Goal: Task Accomplishment & Management: Manage account settings

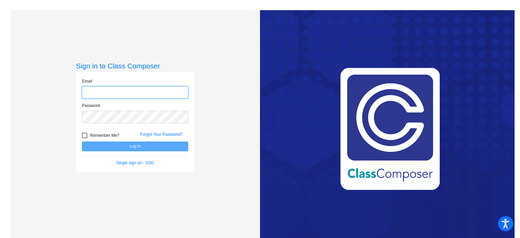
type input "[EMAIL_ADDRESS][DOMAIN_NAME]"
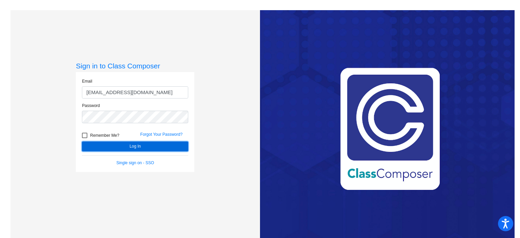
click at [153, 144] on button "Log In" at bounding box center [135, 146] width 106 height 10
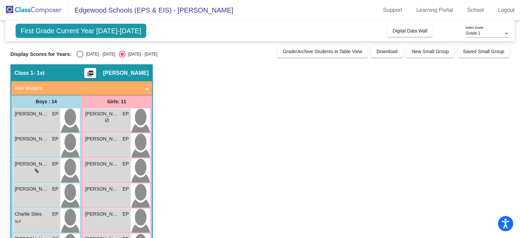
click at [82, 55] on div "Select an option" at bounding box center [79, 54] width 7 height 7
click at [80, 58] on input "[DATE] - [DATE]" at bounding box center [80, 58] width 0 height 0
radio input "true"
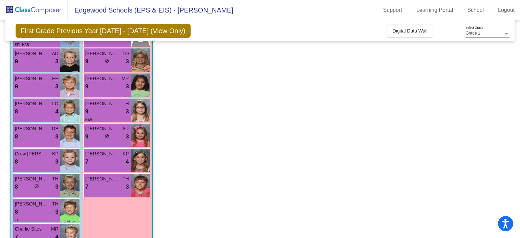
scroll to position [187, 0]
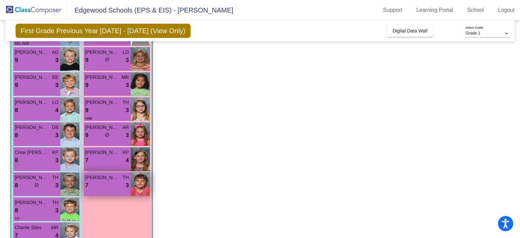
click at [104, 182] on div "7 lock do_not_disturb_alt 3" at bounding box center [107, 185] width 44 height 9
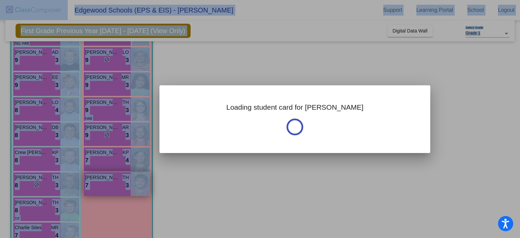
click at [104, 182] on div at bounding box center [260, 119] width 520 height 238
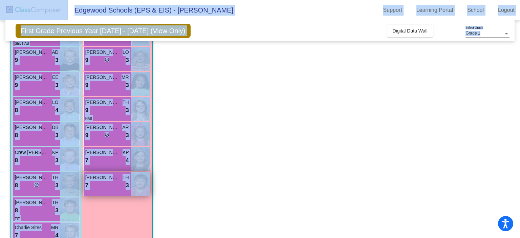
click at [104, 182] on div "7 lock do_not_disturb_alt 3" at bounding box center [107, 185] width 44 height 9
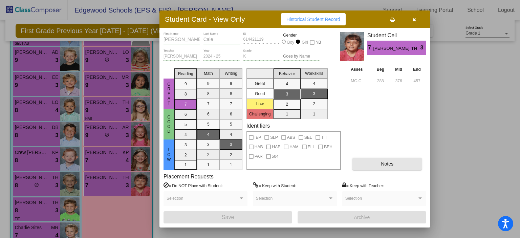
click at [360, 164] on button "Notes" at bounding box center [386, 164] width 69 height 12
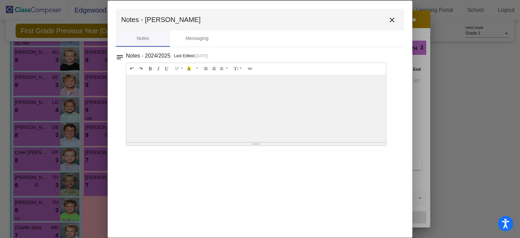
click at [390, 20] on mat-icon "close" at bounding box center [392, 20] width 8 height 8
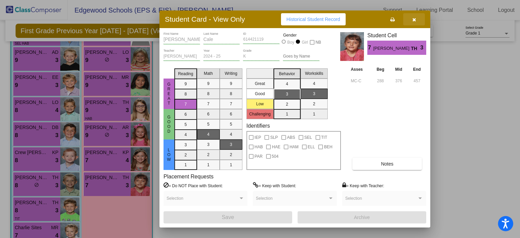
click at [414, 22] on button "button" at bounding box center [414, 19] width 22 height 12
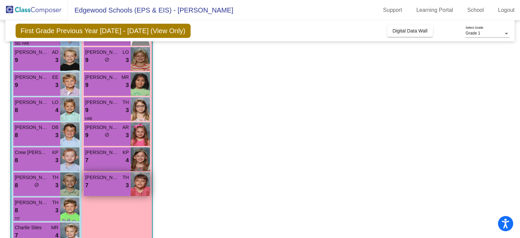
click at [121, 181] on div "7 lock do_not_disturb_alt 3" at bounding box center [107, 185] width 44 height 9
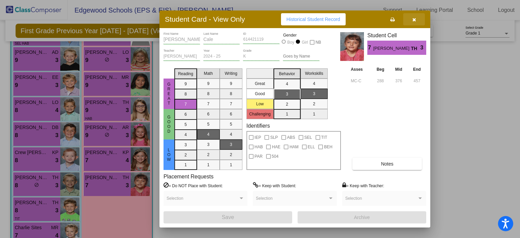
click at [412, 19] on icon "button" at bounding box center [414, 19] width 4 height 5
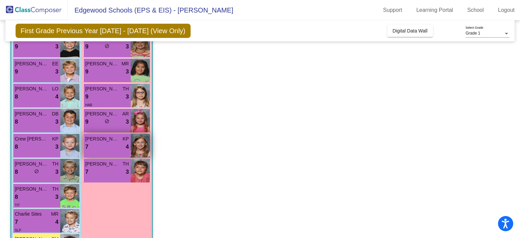
scroll to position [200, 0]
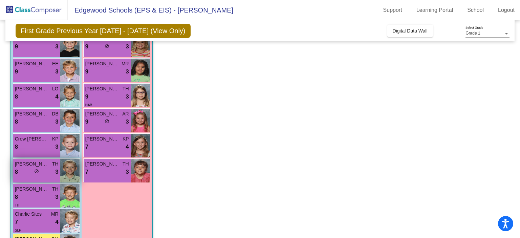
click at [43, 172] on div "8 lock do_not_disturb_alt 3" at bounding box center [37, 171] width 44 height 9
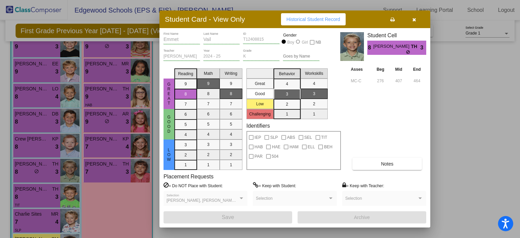
click at [417, 16] on button "button" at bounding box center [414, 19] width 22 height 12
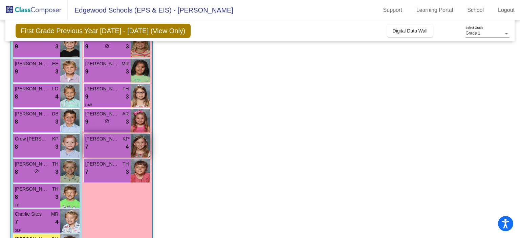
scroll to position [231, 0]
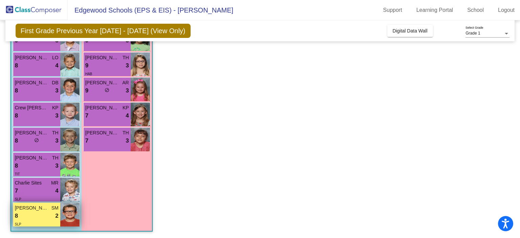
click at [39, 214] on div "8 lock do_not_disturb_alt 2" at bounding box center [37, 215] width 44 height 9
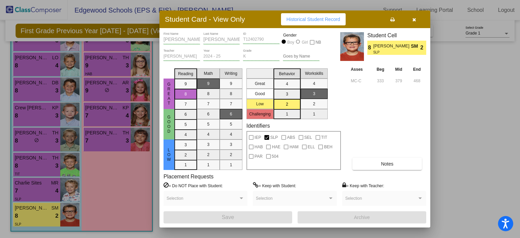
click at [415, 19] on icon "button" at bounding box center [414, 19] width 4 height 5
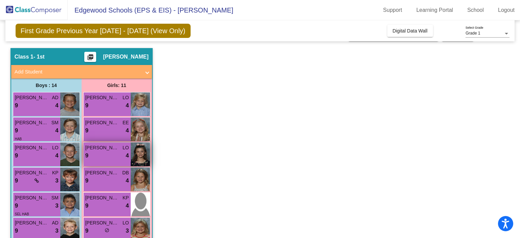
scroll to position [22, 0]
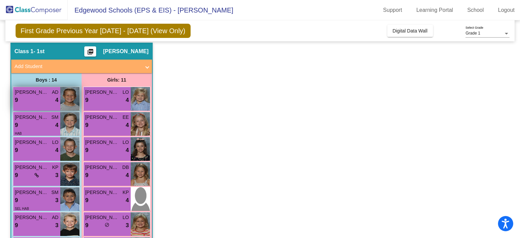
click at [29, 96] on div "9 lock do_not_disturb_alt 4" at bounding box center [37, 100] width 44 height 9
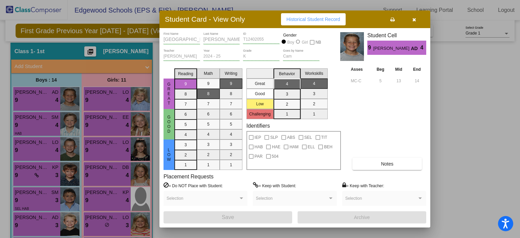
click at [415, 18] on icon "button" at bounding box center [414, 19] width 4 height 5
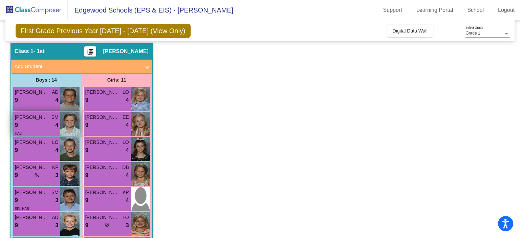
click at [43, 127] on div "9 lock do_not_disturb_alt 4" at bounding box center [37, 125] width 44 height 9
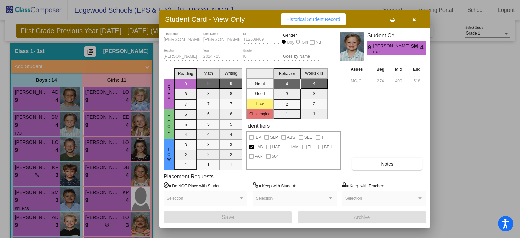
click at [414, 17] on icon "button" at bounding box center [414, 19] width 4 height 5
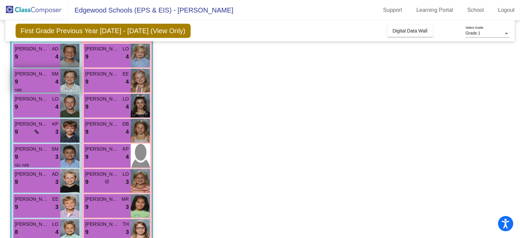
scroll to position [81, 0]
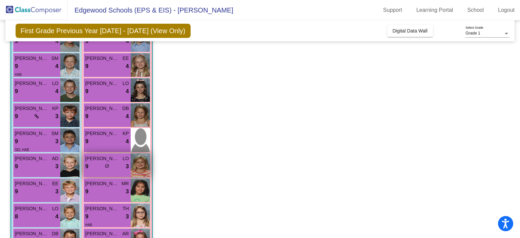
click at [96, 167] on div "9 lock do_not_disturb_alt 3" at bounding box center [107, 166] width 44 height 9
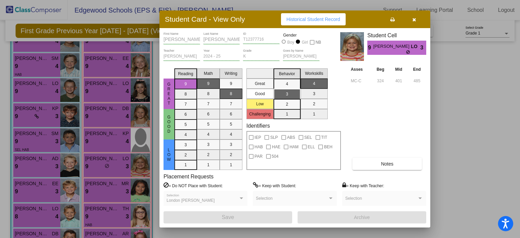
click at [411, 19] on button "button" at bounding box center [414, 19] width 22 height 12
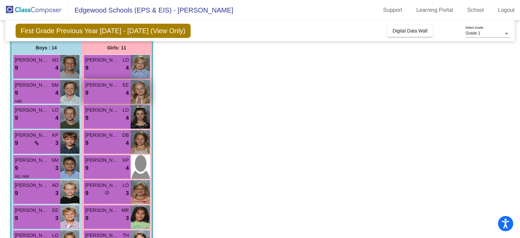
scroll to position [50, 0]
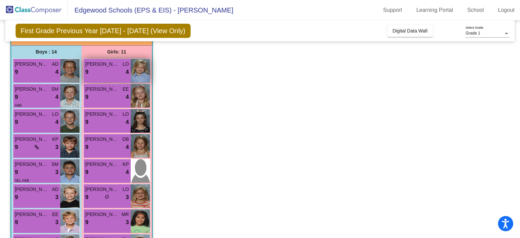
click at [101, 65] on span "[PERSON_NAME]" at bounding box center [102, 64] width 34 height 7
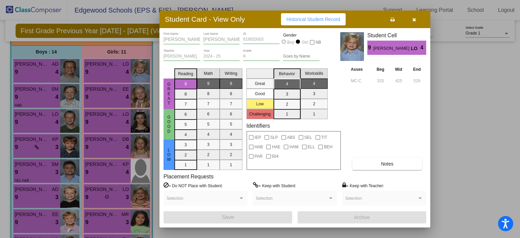
click at [374, 165] on button "Notes" at bounding box center [386, 164] width 69 height 12
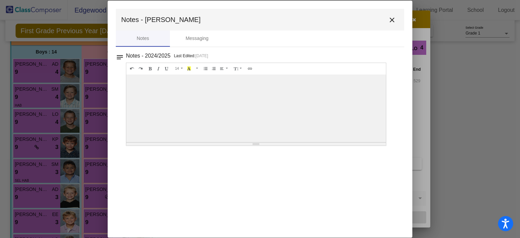
click at [393, 19] on mat-icon "close" at bounding box center [392, 20] width 8 height 8
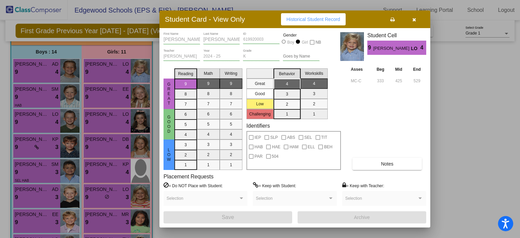
click at [414, 17] on span "button" at bounding box center [414, 19] width 4 height 5
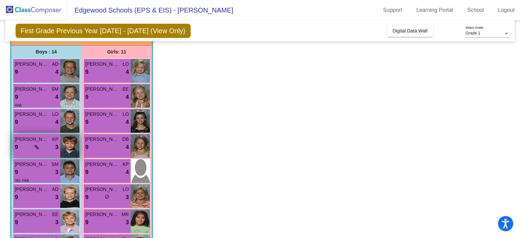
click at [37, 150] on div "lock do_not_disturb_alt" at bounding box center [37, 147] width 4 height 7
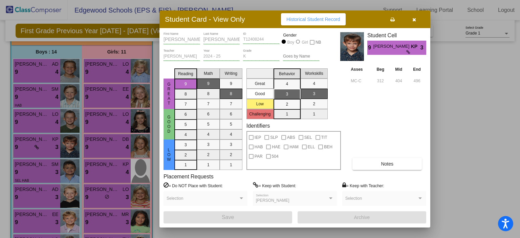
click at [286, 197] on div "[PERSON_NAME] Selection" at bounding box center [295, 200] width 78 height 12
click at [417, 21] on button "button" at bounding box center [414, 19] width 22 height 12
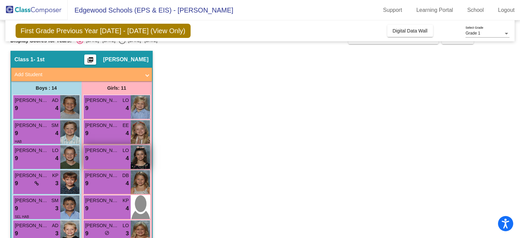
scroll to position [9, 0]
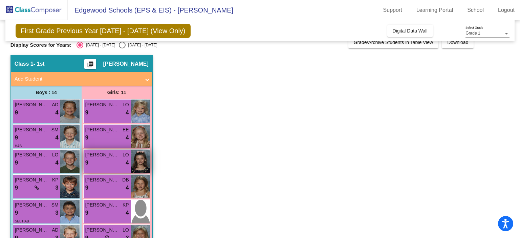
click at [108, 165] on div "9 lock do_not_disturb_alt 4" at bounding box center [107, 162] width 44 height 9
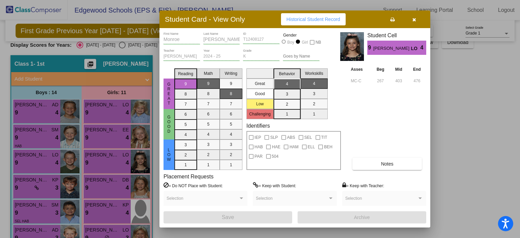
click at [415, 20] on button "button" at bounding box center [414, 19] width 22 height 12
